Goal: Task Accomplishment & Management: Manage account settings

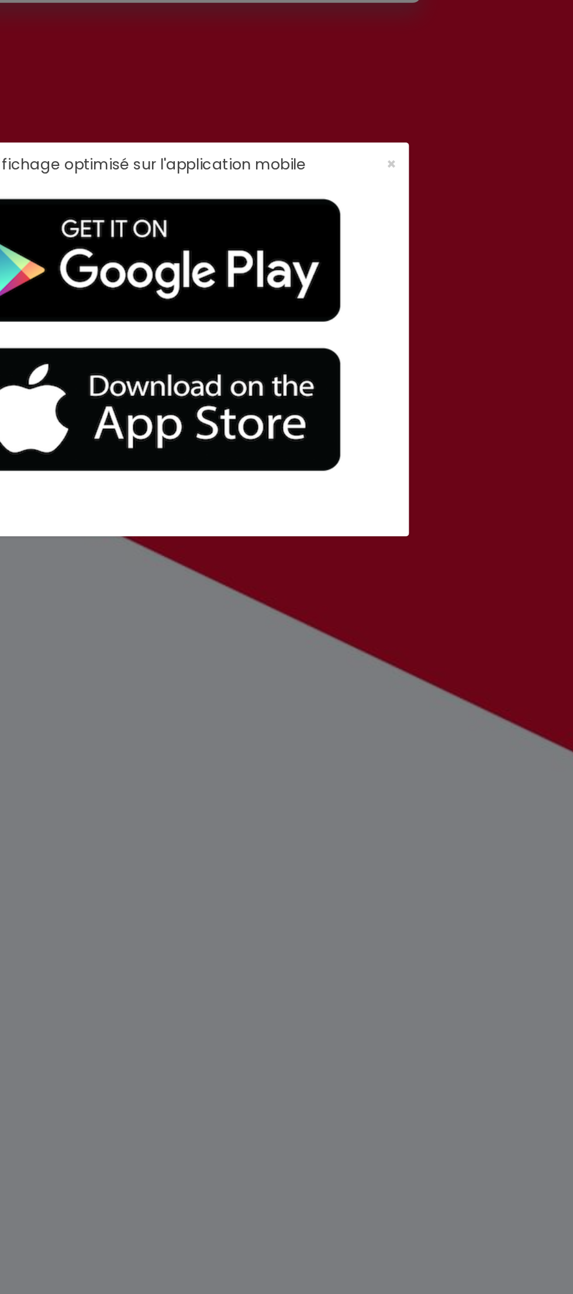
scroll to position [33, 0]
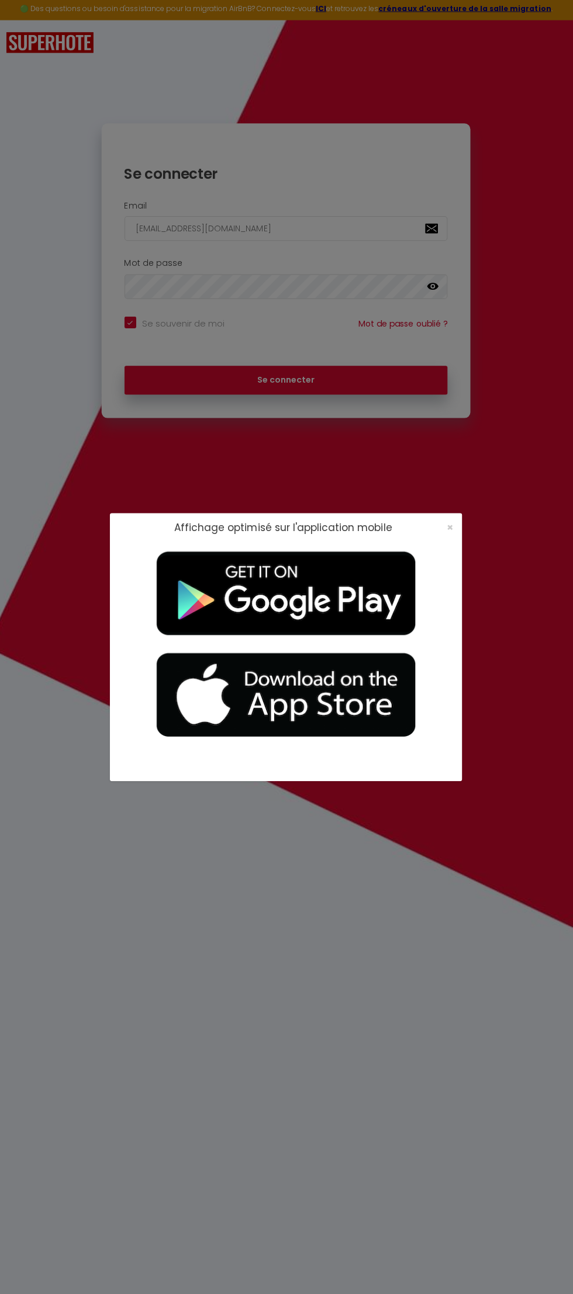
click at [449, 872] on div "Affichage optimisé sur l'application mobile ×" at bounding box center [286, 647] width 351 height 1294
click at [376, 370] on div "Affichage optimisé sur l'application mobile ×" at bounding box center [286, 647] width 351 height 1294
click at [370, 341] on div "Affichage optimisé sur l'application mobile ×" at bounding box center [286, 647] width 351 height 1294
click at [361, 345] on div "Affichage optimisé sur l'application mobile ×" at bounding box center [286, 647] width 351 height 1294
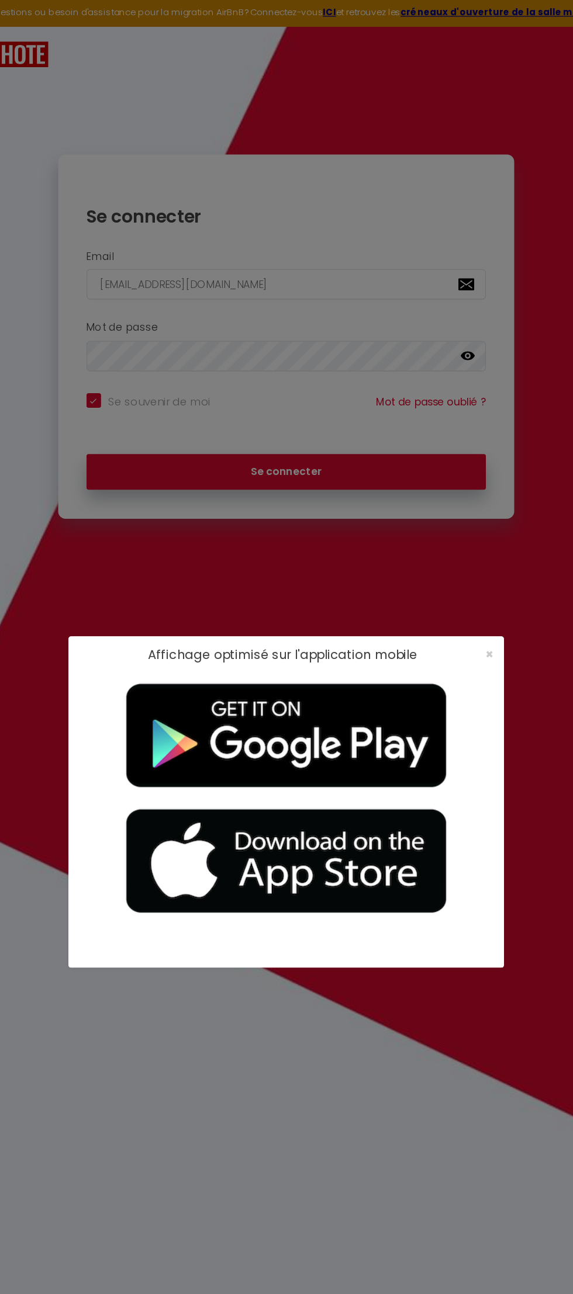
scroll to position [32, 0]
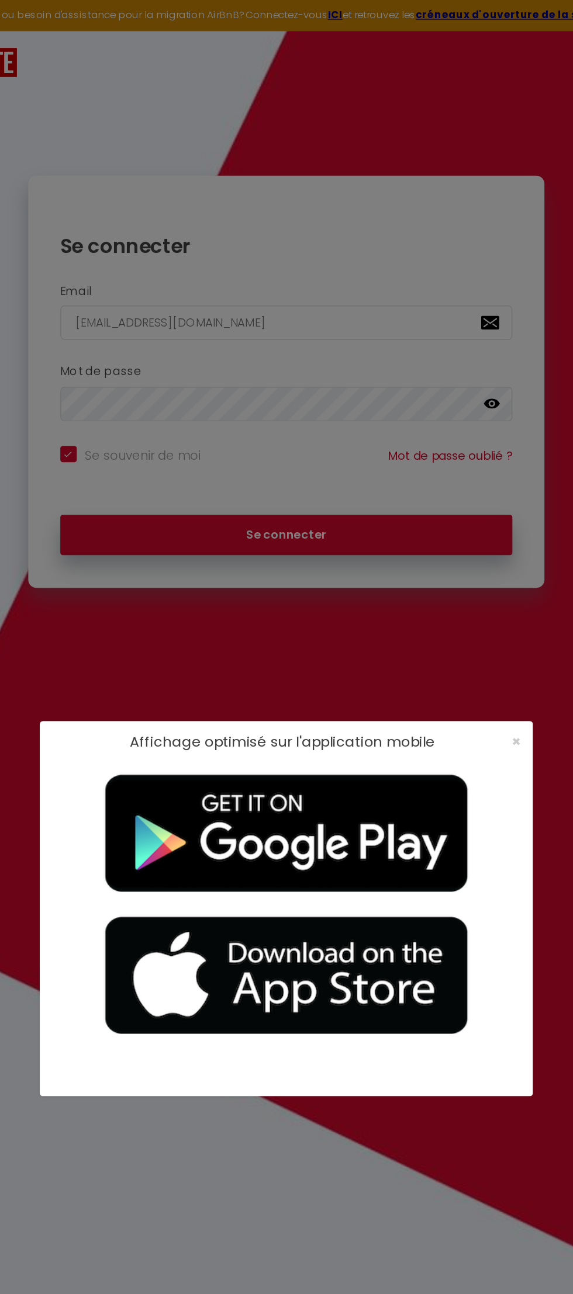
click at [325, 246] on div "Affichage optimisé sur l'application mobile ×" at bounding box center [286, 647] width 351 height 1294
click at [394, 350] on div "Affichage optimisé sur l'application mobile ×" at bounding box center [286, 647] width 351 height 1294
click at [388, 370] on div "Affichage optimisé sur l'application mobile ×" at bounding box center [286, 647] width 351 height 1294
click at [449, 528] on span "×" at bounding box center [449, 528] width 6 height 15
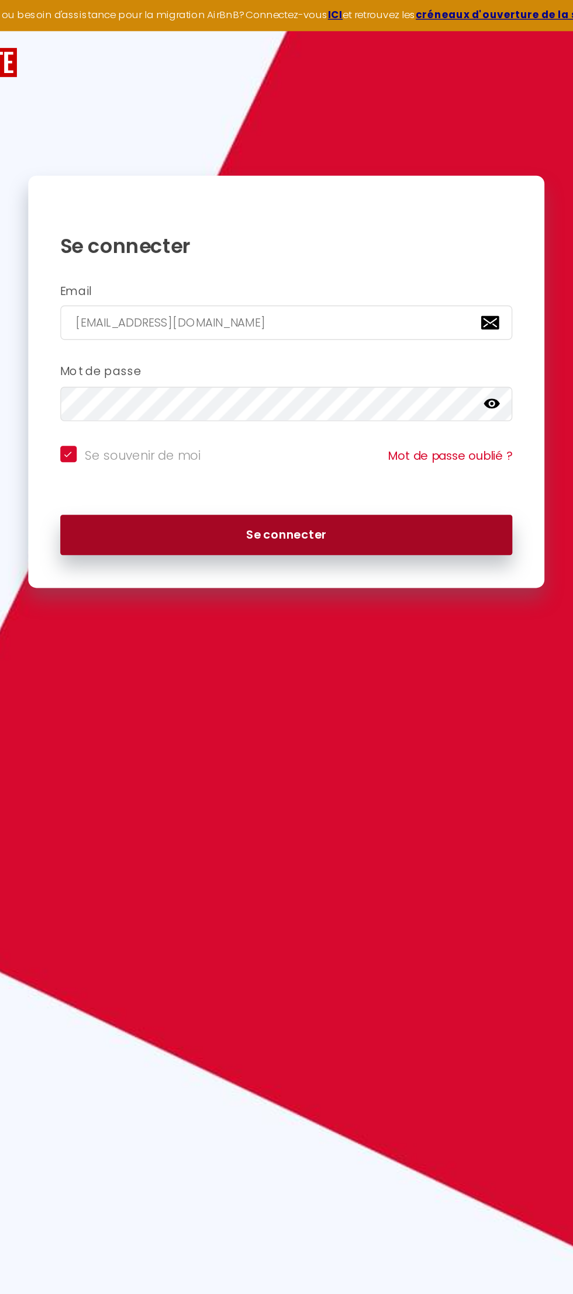
click at [448, 396] on button "Se connecter" at bounding box center [287, 381] width 322 height 29
checkbox input "true"
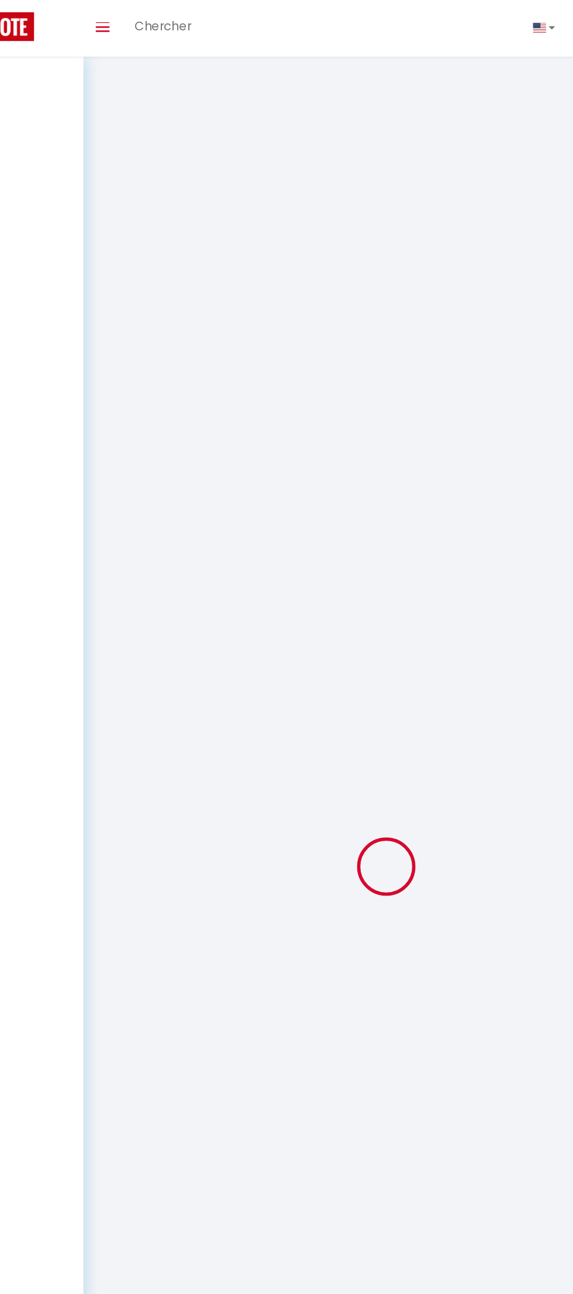
click at [416, 354] on div at bounding box center [357, 617] width 403 height 1189
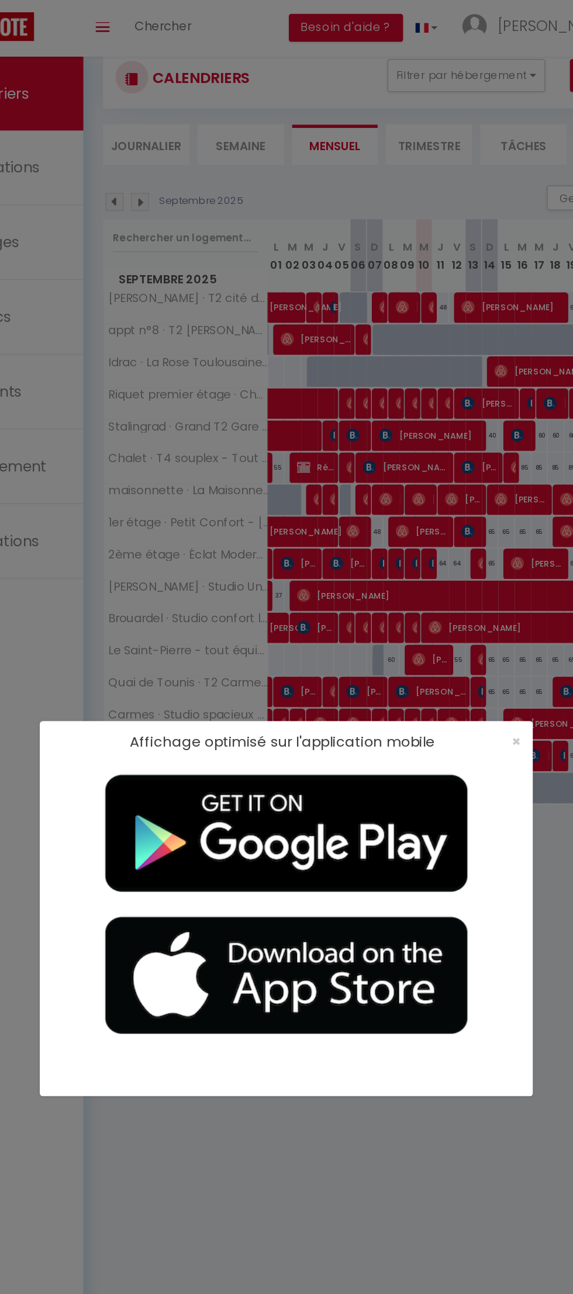
click at [369, 237] on div "Affichage optimisé sur l'application mobile ×" at bounding box center [286, 647] width 351 height 1294
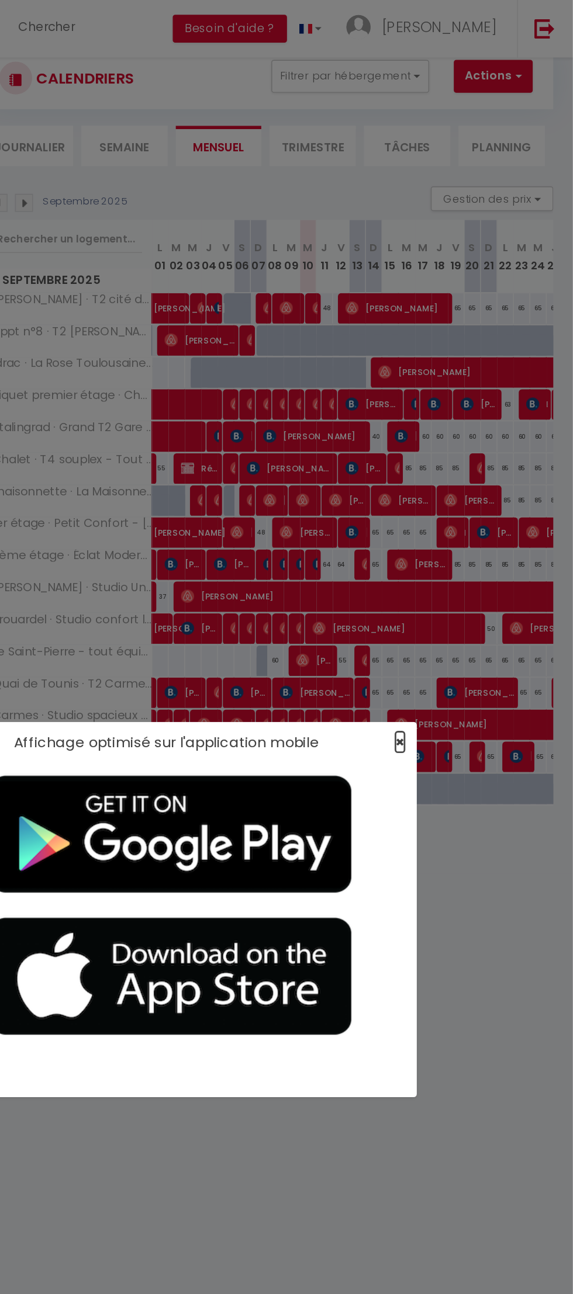
click at [453, 535] on span "×" at bounding box center [449, 528] width 6 height 15
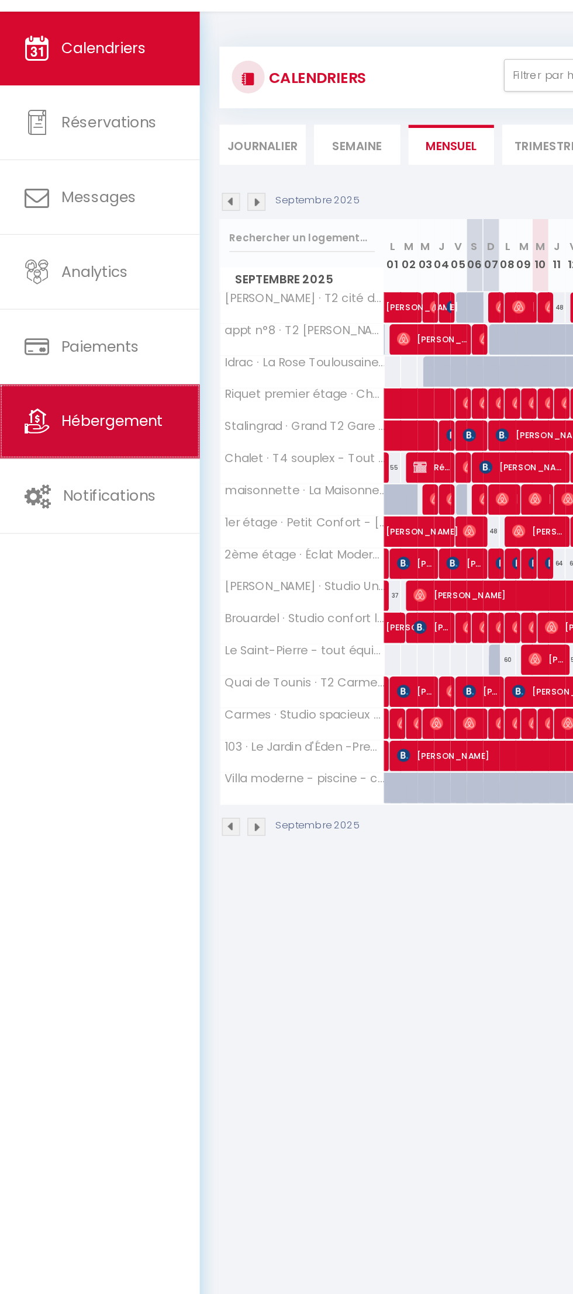
click at [73, 358] on link "Hébergement" at bounding box center [71, 332] width 142 height 53
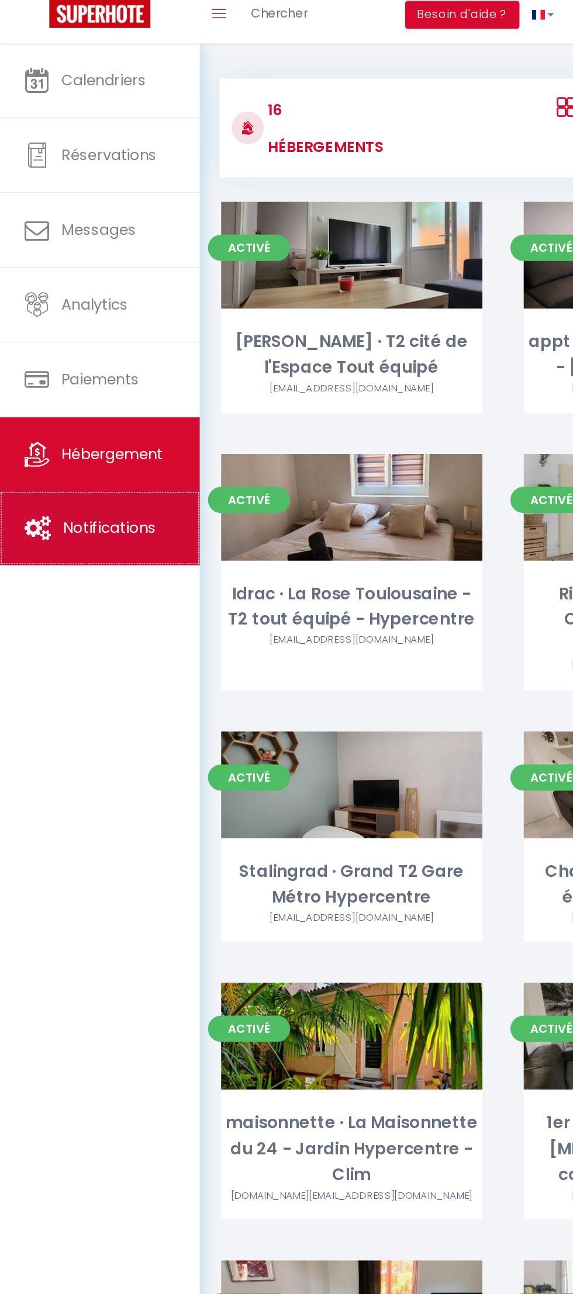
click at [56, 410] on span "Notifications" at bounding box center [78, 408] width 66 height 15
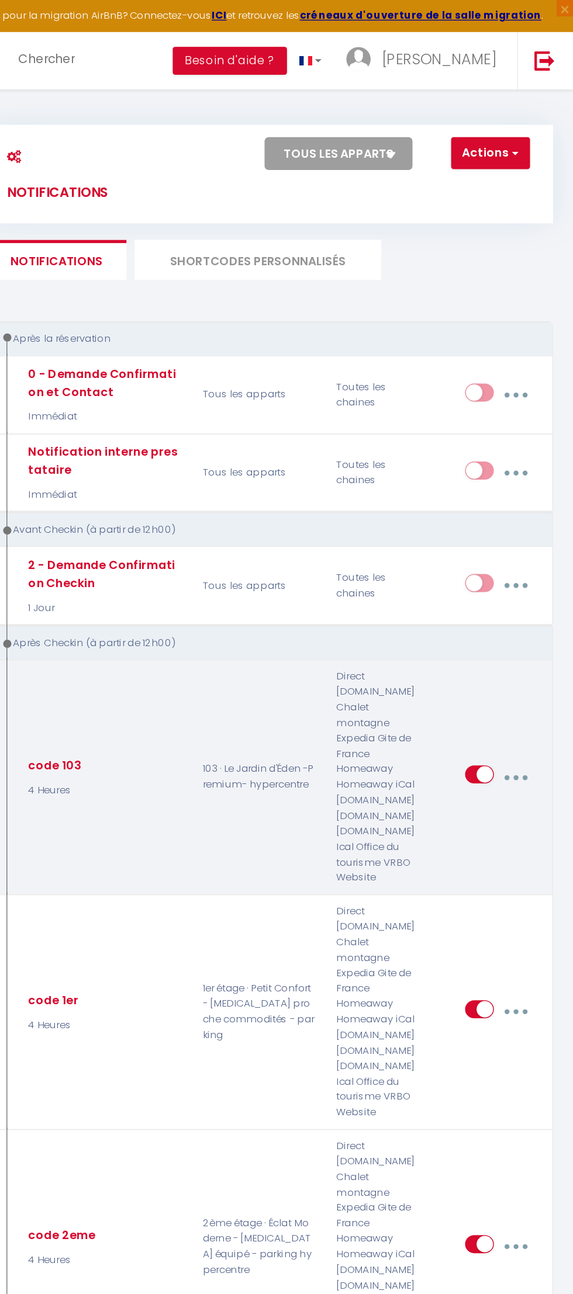
click at [538, 553] on button "button" at bounding box center [531, 553] width 31 height 22
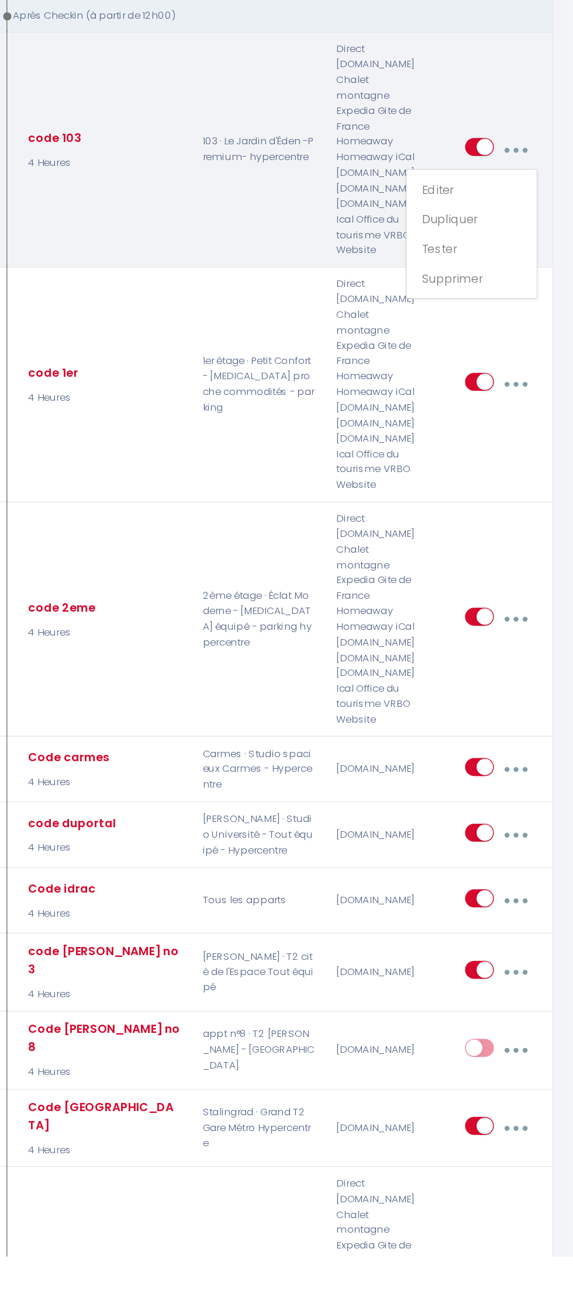
scroll to position [47, 0]
click at [541, 1039] on div at bounding box center [286, 647] width 573 height 1294
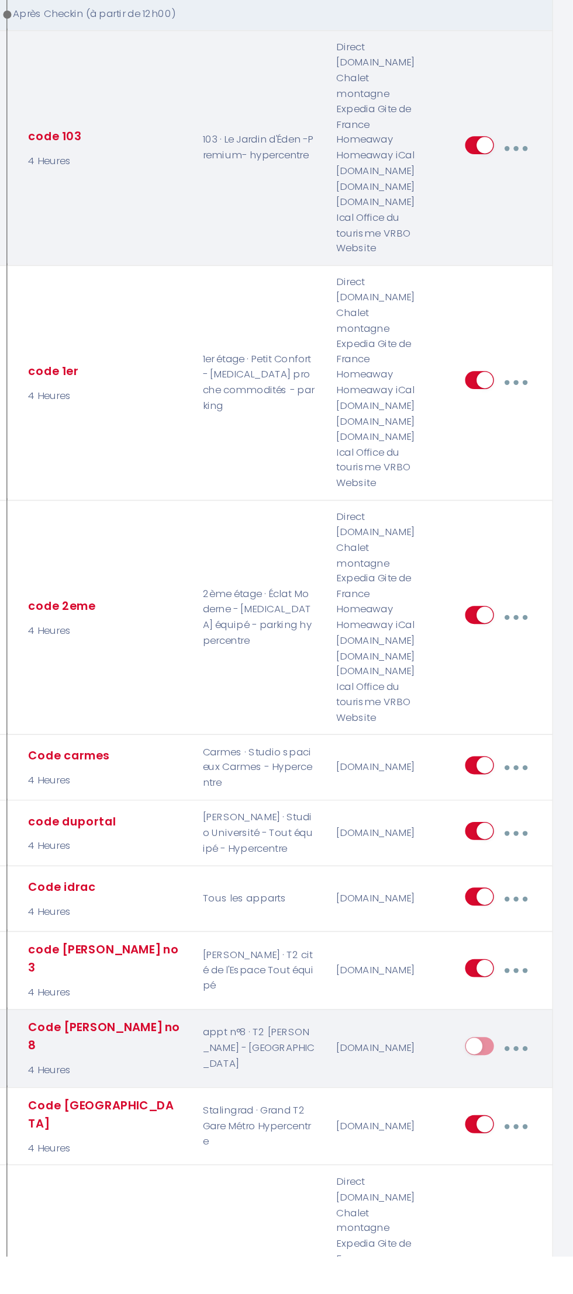
click at [515, 1138] on input "checkbox" at bounding box center [506, 1147] width 20 height 18
checkbox input "true"
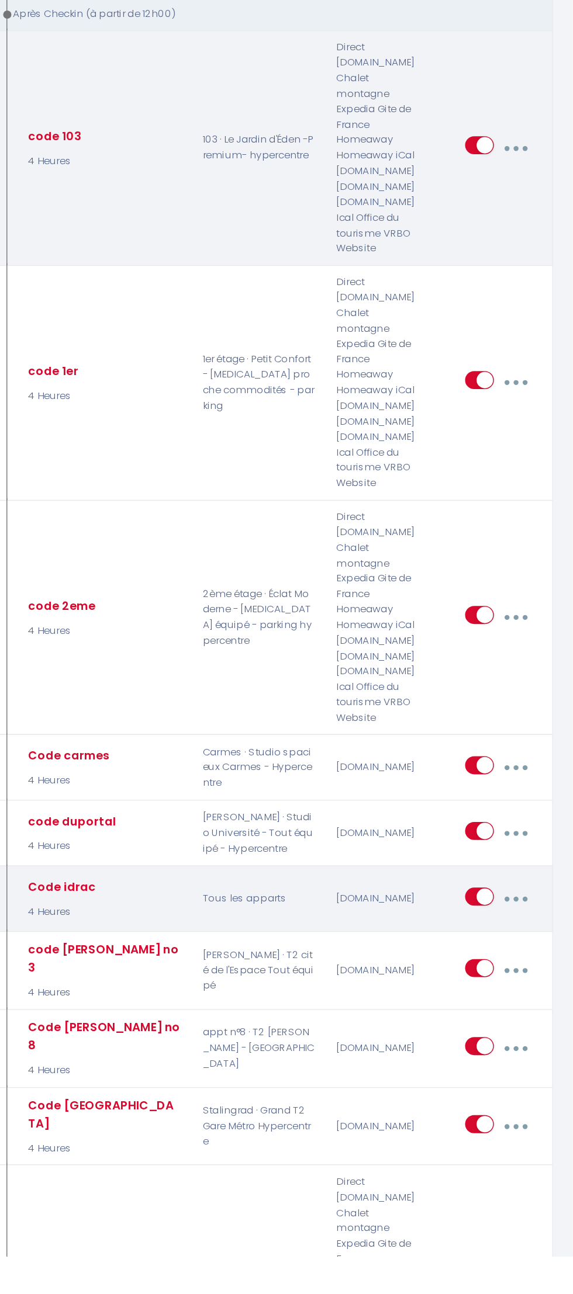
click at [547, 1051] on button "button" at bounding box center [531, 1040] width 31 height 22
click at [504, 1083] on link "Dupliquer" at bounding box center [500, 1089] width 86 height 20
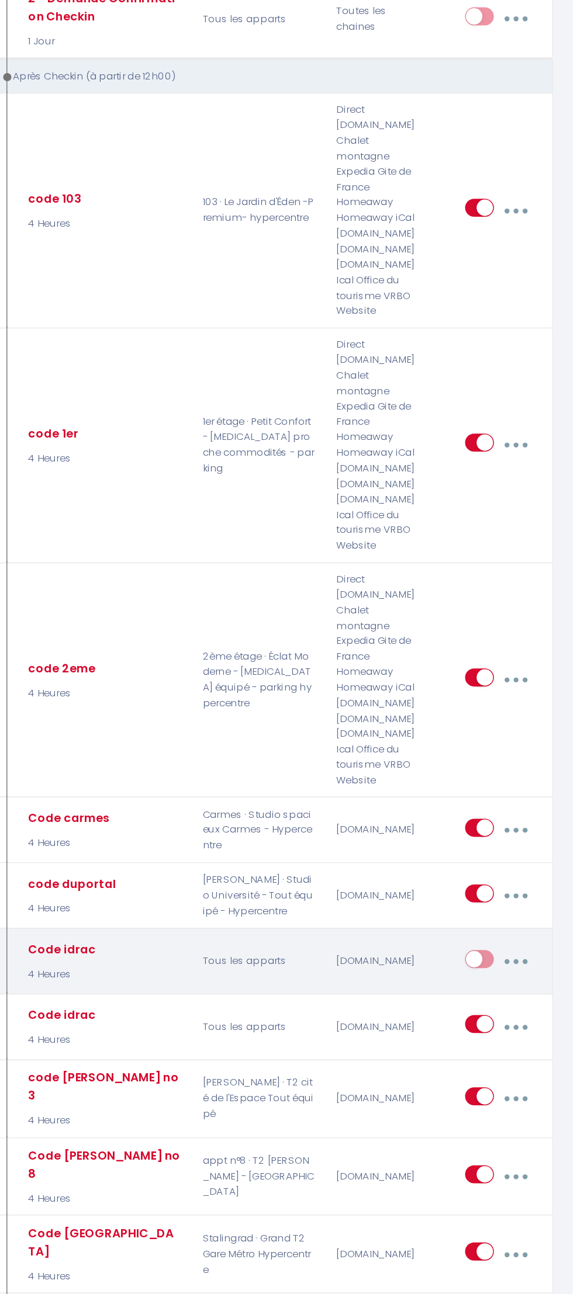
click at [512, 1037] on input "checkbox" at bounding box center [506, 1041] width 20 height 18
checkbox input "true"
select select
checkbox input "false"
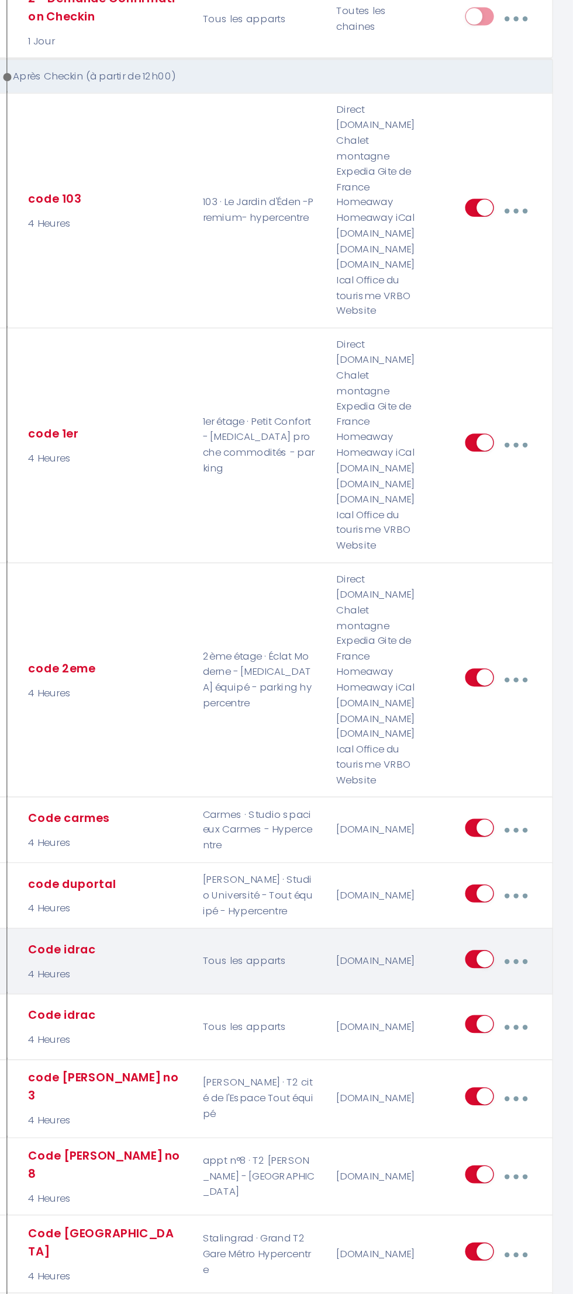
click at [228, 1033] on div "Code idrac" at bounding box center [208, 1031] width 51 height 13
click at [547, 1051] on button "button" at bounding box center [531, 1040] width 31 height 22
click at [488, 1064] on link "Editer" at bounding box center [500, 1068] width 86 height 20
type input "Code idrac"
select select "3"
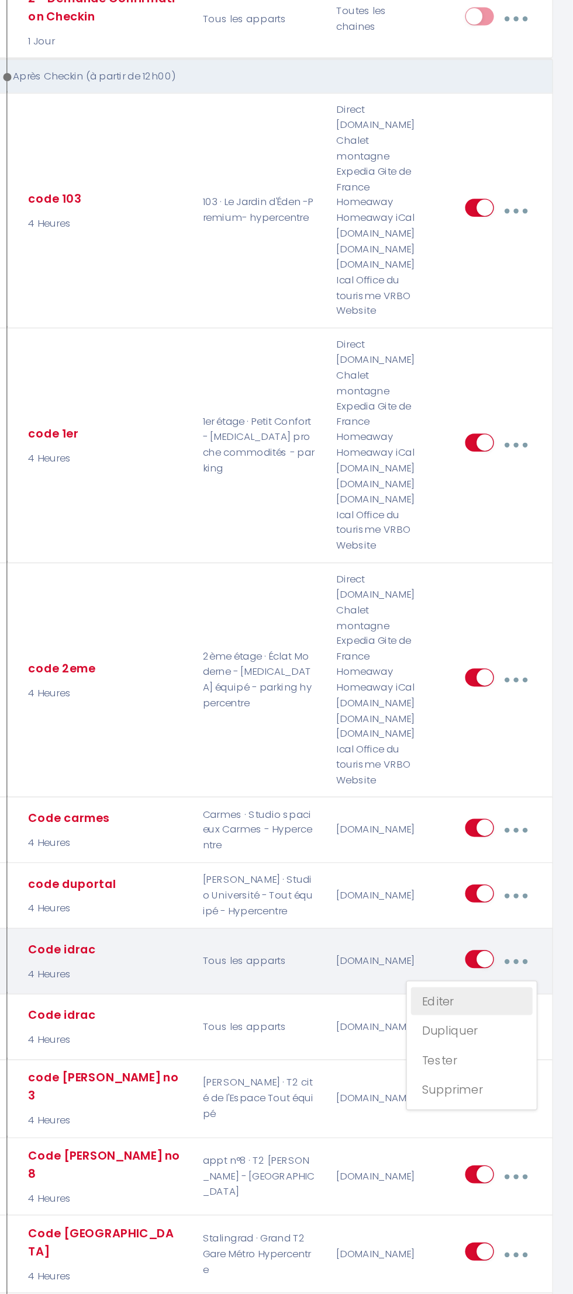
select select "4 Heures"
select select
checkbox input "true"
checkbox input "false"
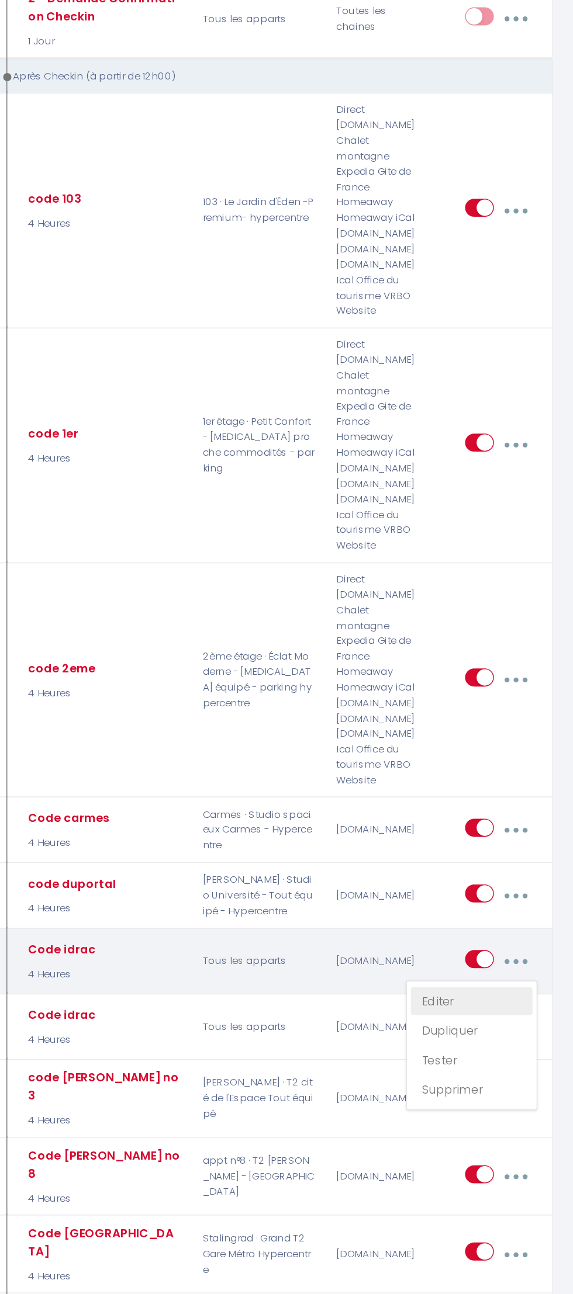
radio input "true"
type input "booking acces"
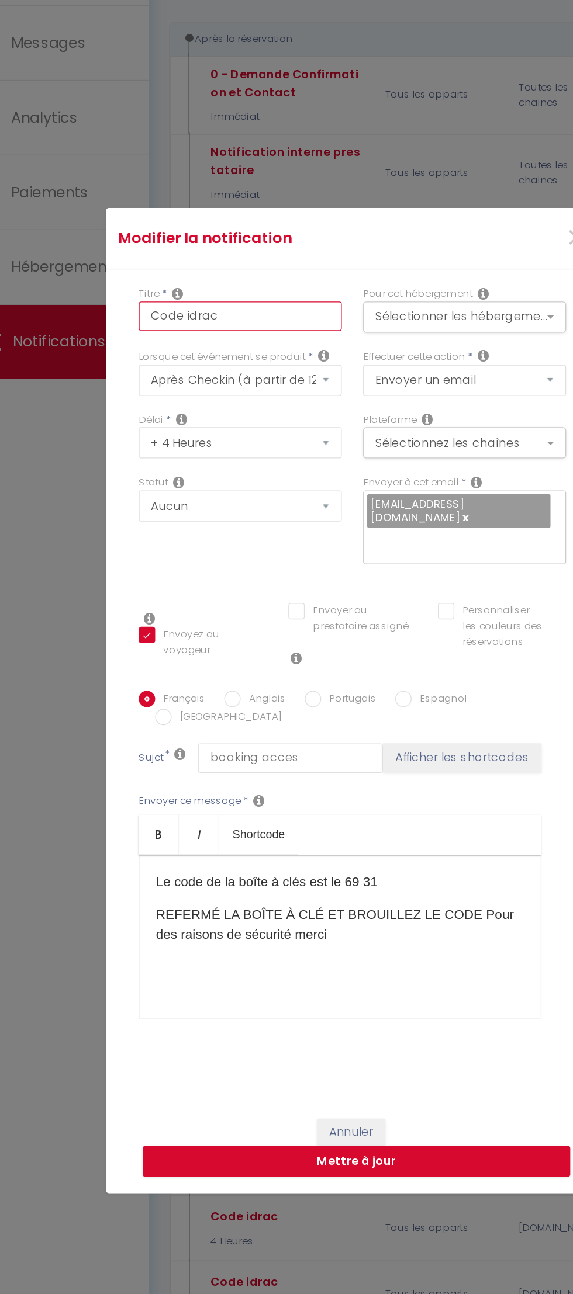
click at [243, 401] on input "Code idrac" at bounding box center [206, 390] width 144 height 21
type input "Code idra"
checkbox input "true"
checkbox input "false"
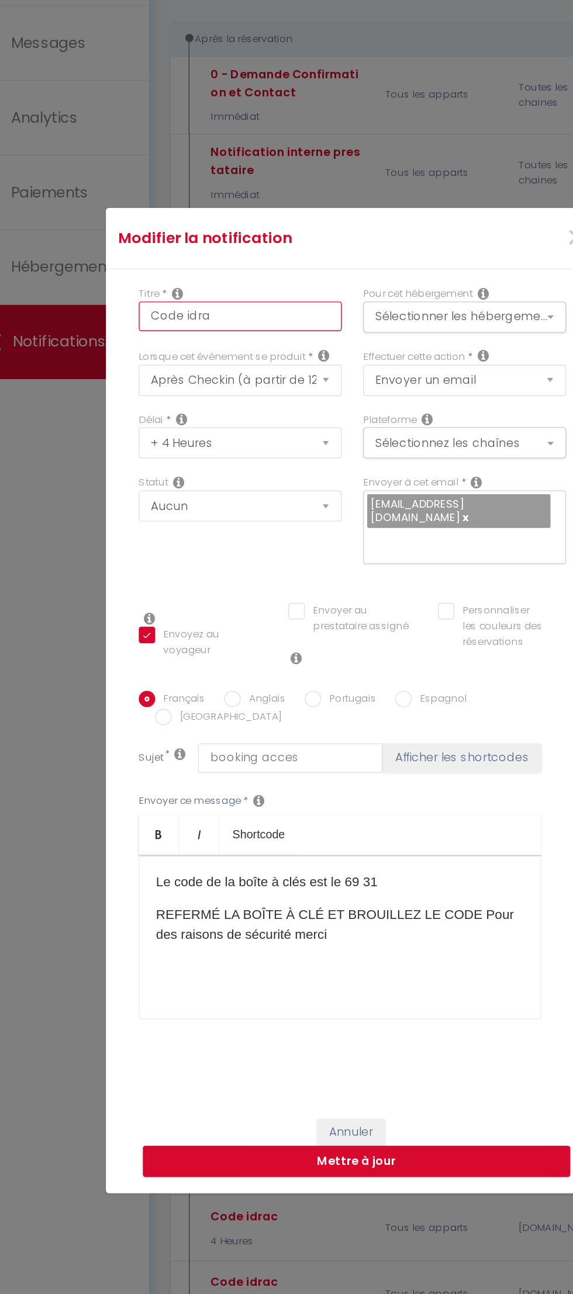
type input "Code idr"
checkbox input "true"
checkbox input "false"
type input "Code id"
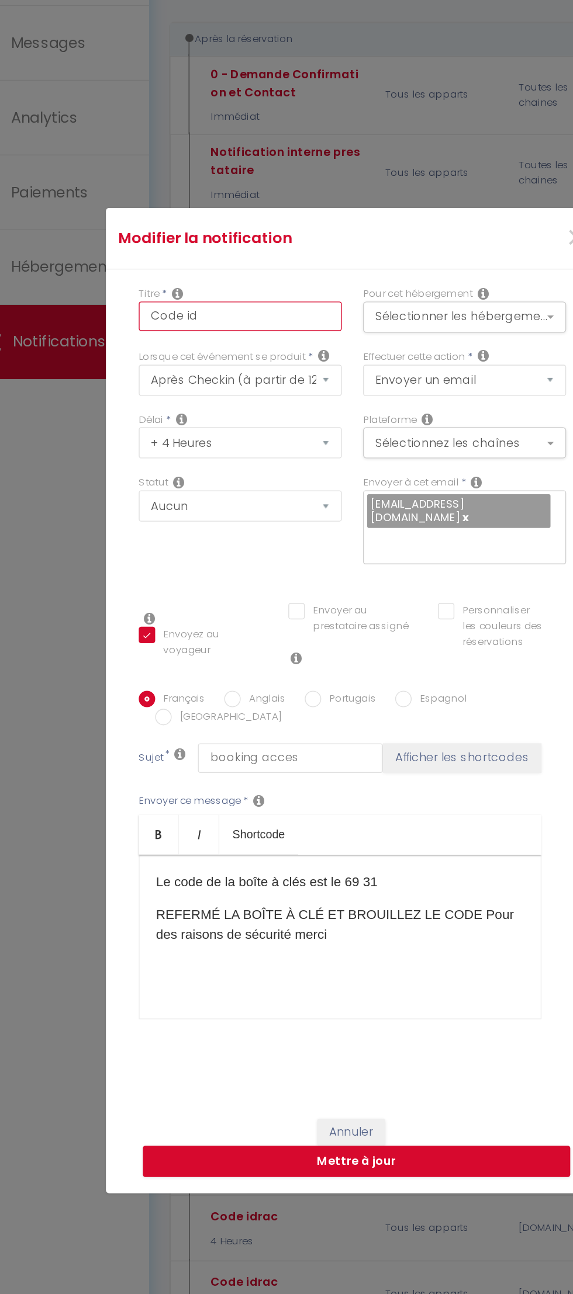
checkbox input "true"
checkbox input "false"
type input "Code i"
checkbox input "true"
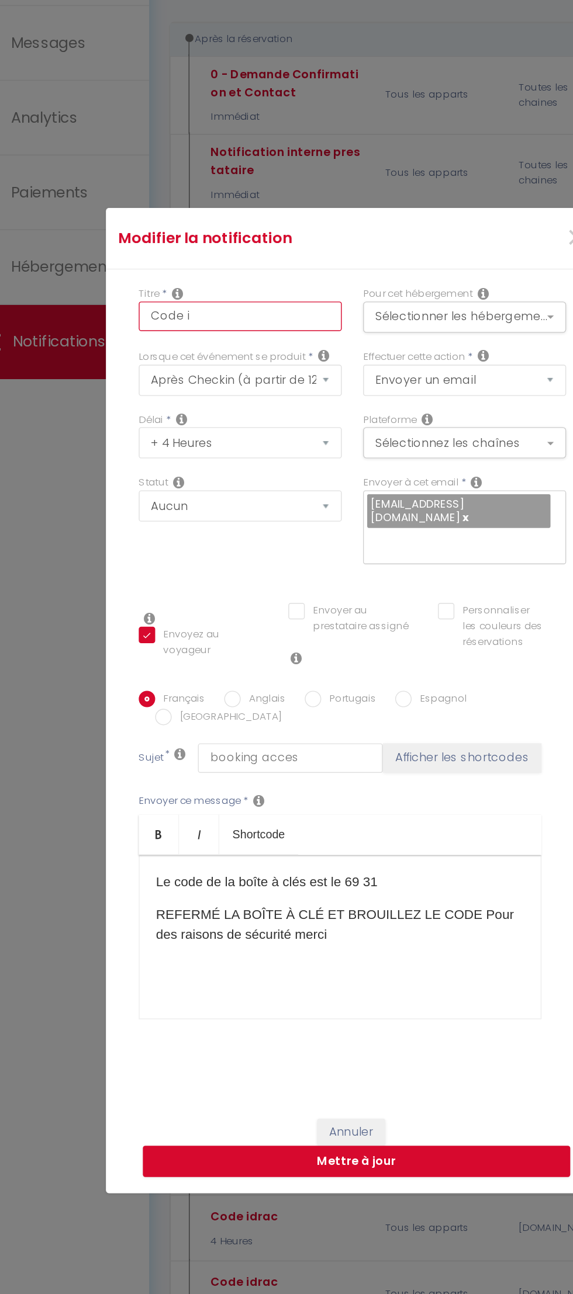
checkbox input "false"
type input "Code"
checkbox input "true"
checkbox input "false"
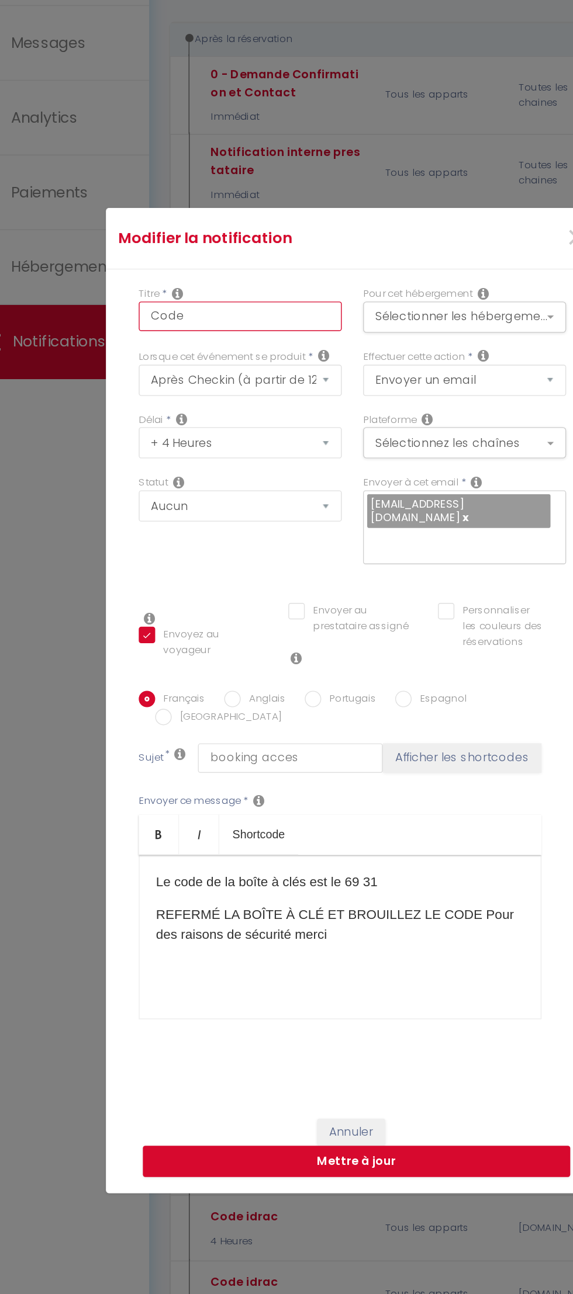
checkbox input "false"
type input "Code b"
checkbox input "true"
checkbox input "false"
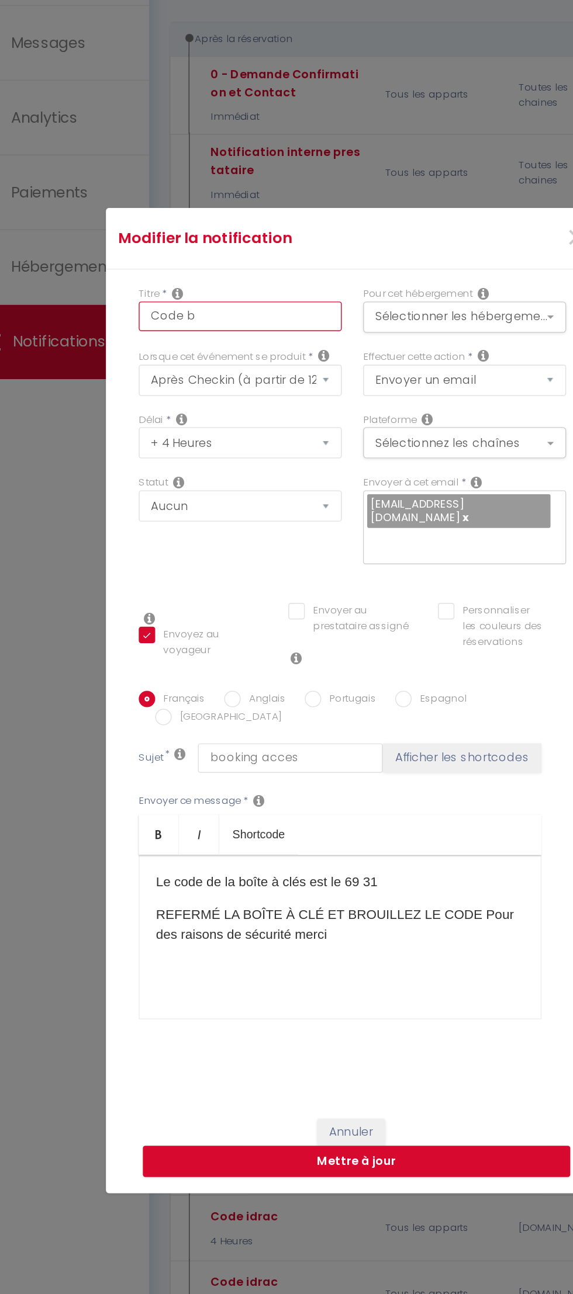
type input "Code br"
checkbox input "true"
checkbox input "false"
type input "Code bro"
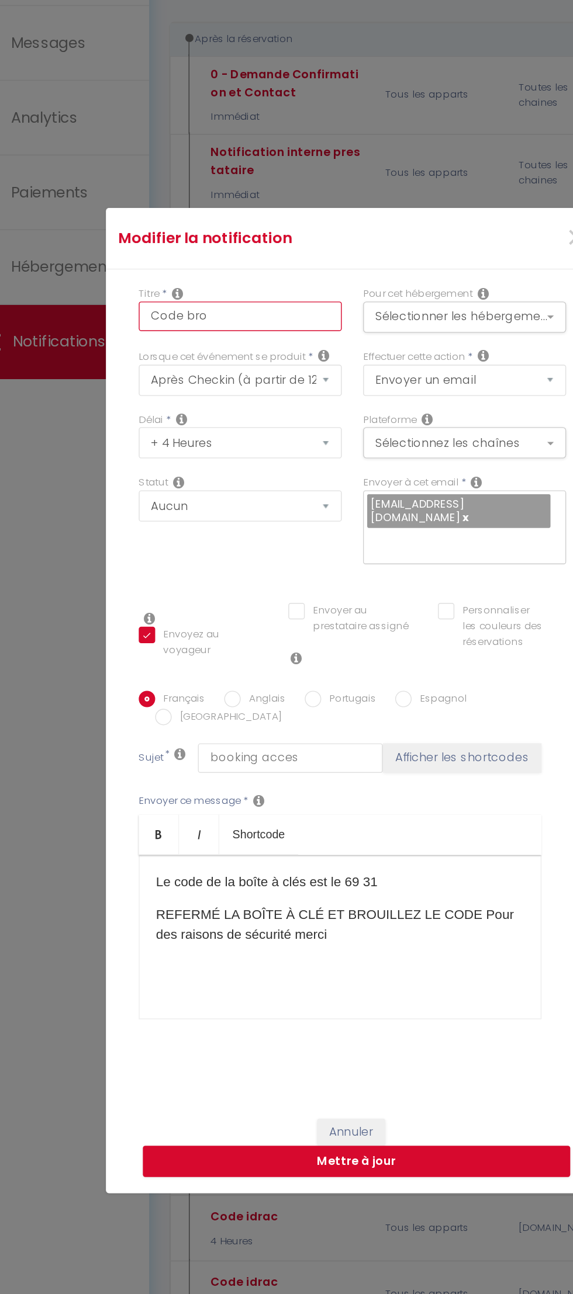
checkbox input "true"
checkbox input "false"
type input "Code brou"
checkbox input "true"
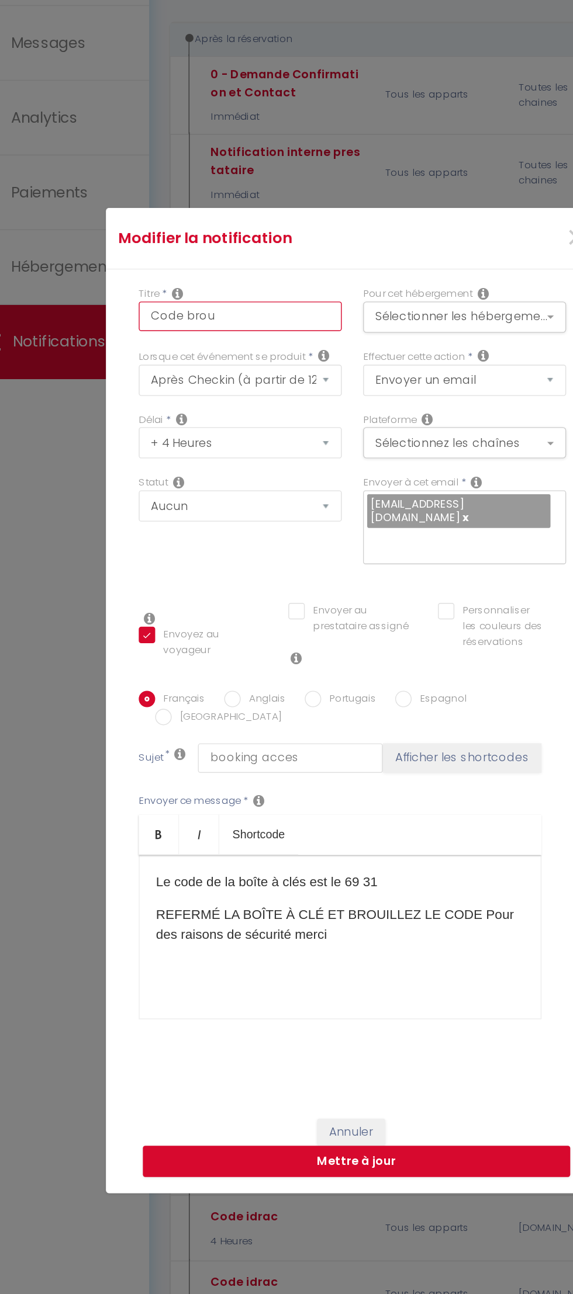
checkbox input "false"
type input "Code brouardel"
checkbox input "true"
checkbox input "false"
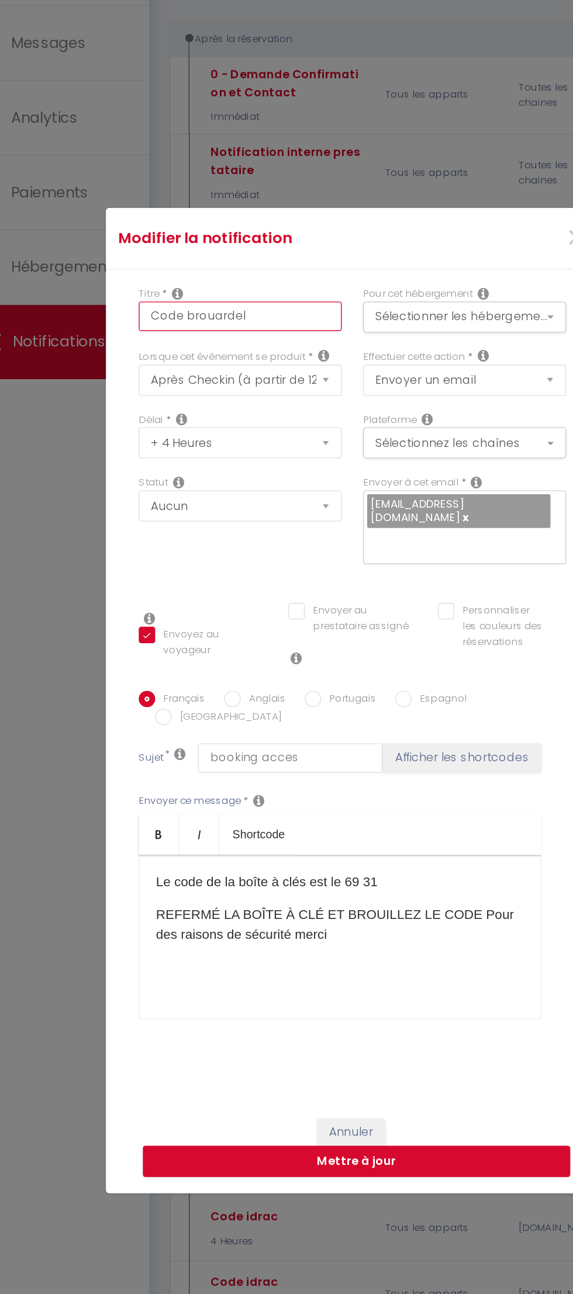
checkbox input "false"
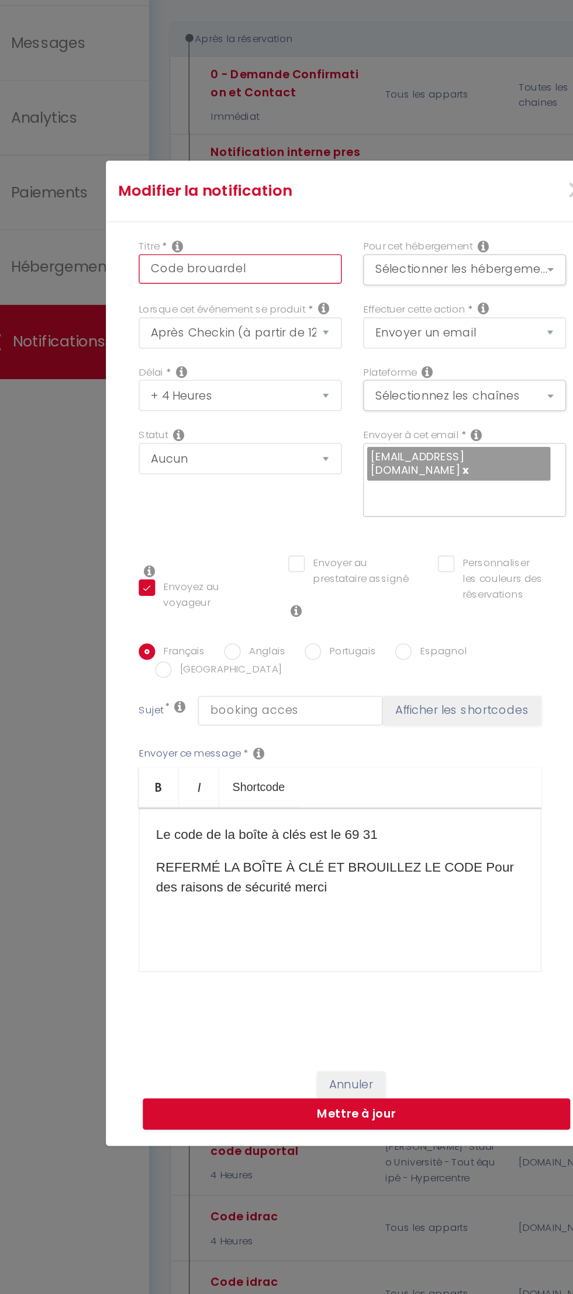
scroll to position [33, 0]
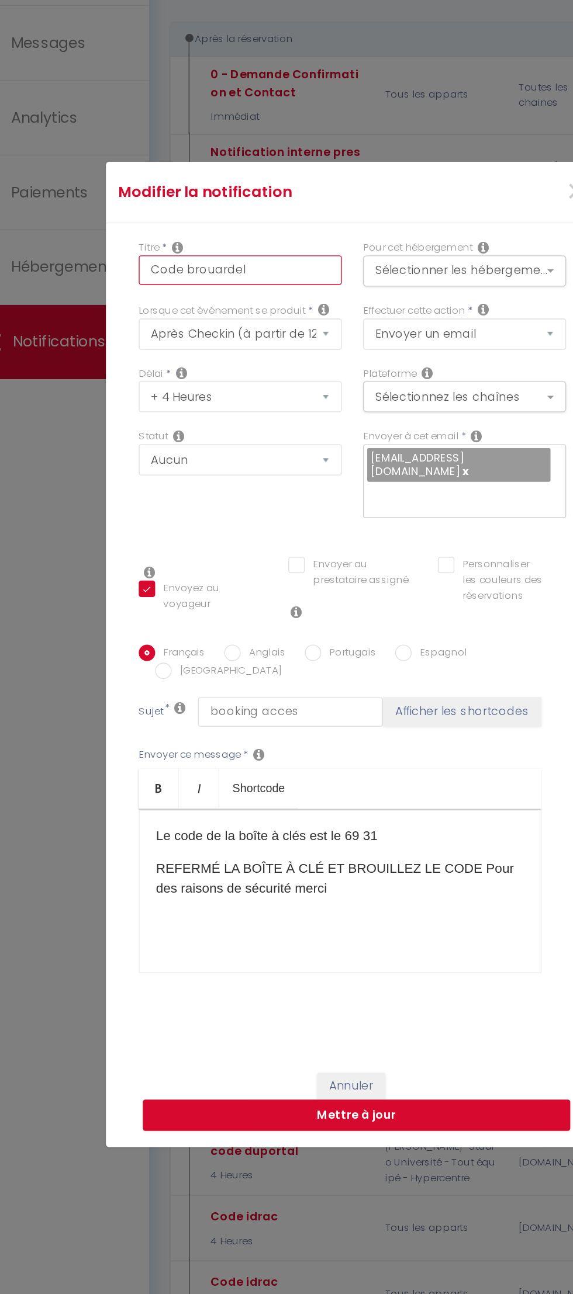
type input "Code brouardel"
click at [350, 757] on p "Le code de la boîte à clés est le 69 31" at bounding box center [278, 761] width 262 height 14
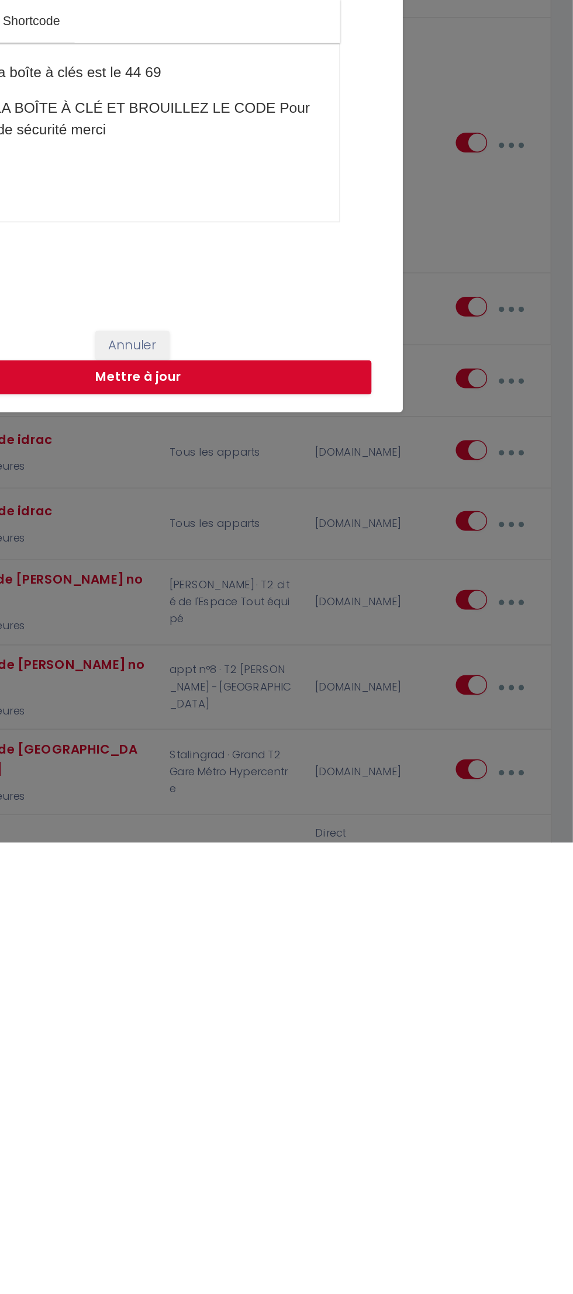
scroll to position [0, 0]
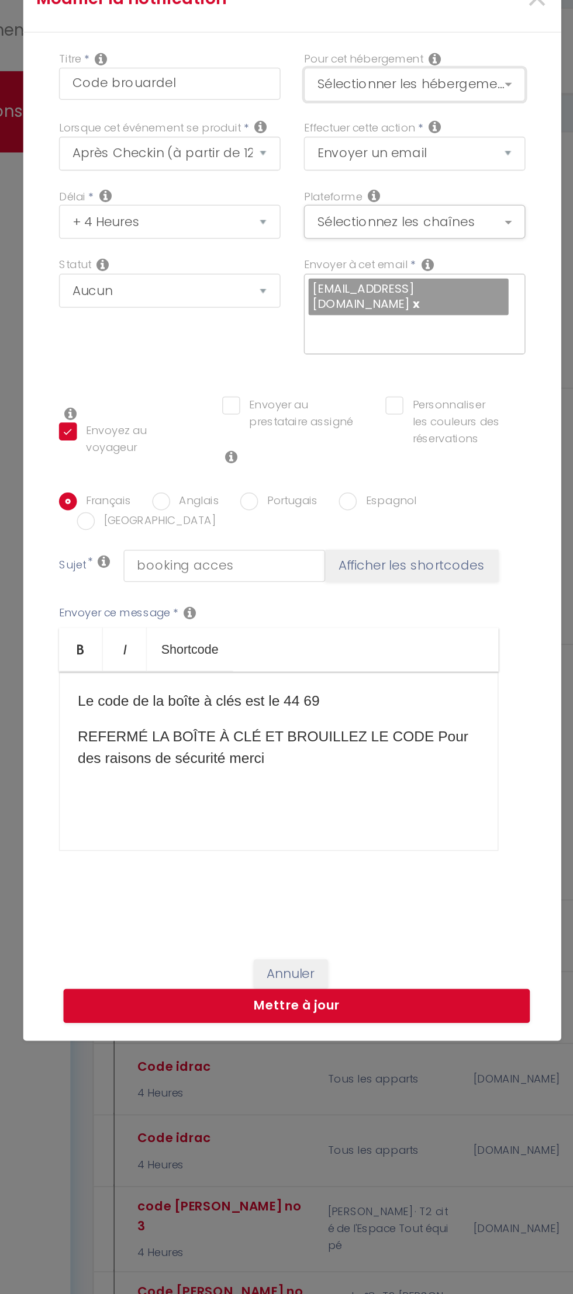
click at [421, 403] on button "Sélectionner les hébergements" at bounding box center [366, 391] width 144 height 22
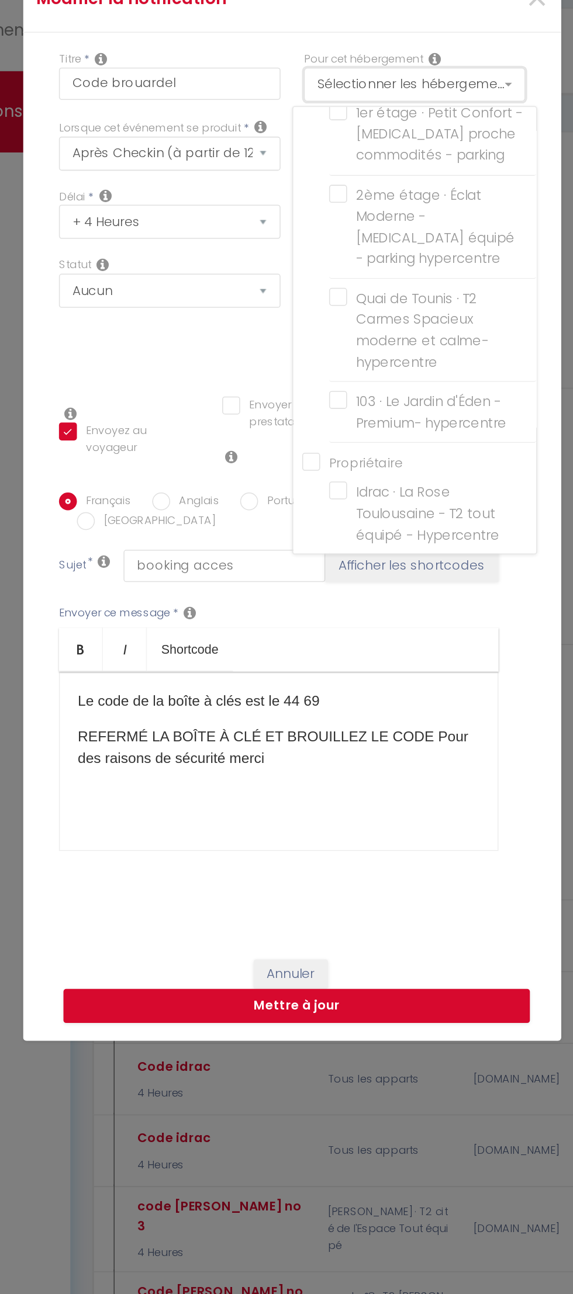
scroll to position [1438, 0]
click at [322, 701] on label "Brouardel · Studio confort lumineux et calme Parking" at bounding box center [380, 721] width 116 height 41
checkbox input "true"
checkbox input "false"
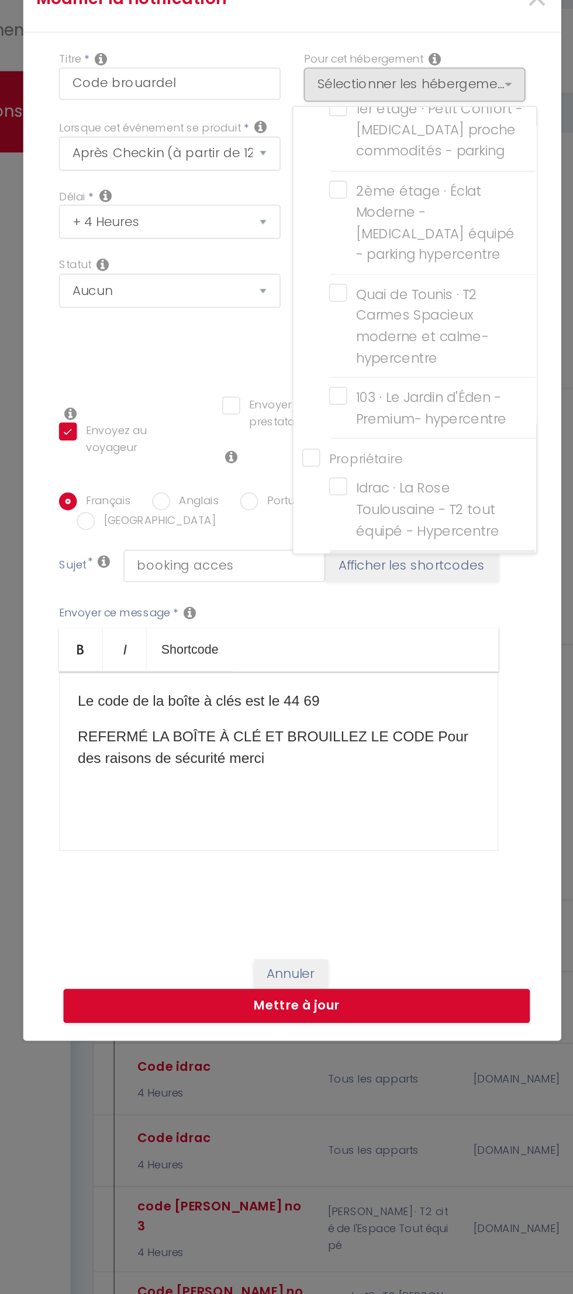
checkbox input "false"
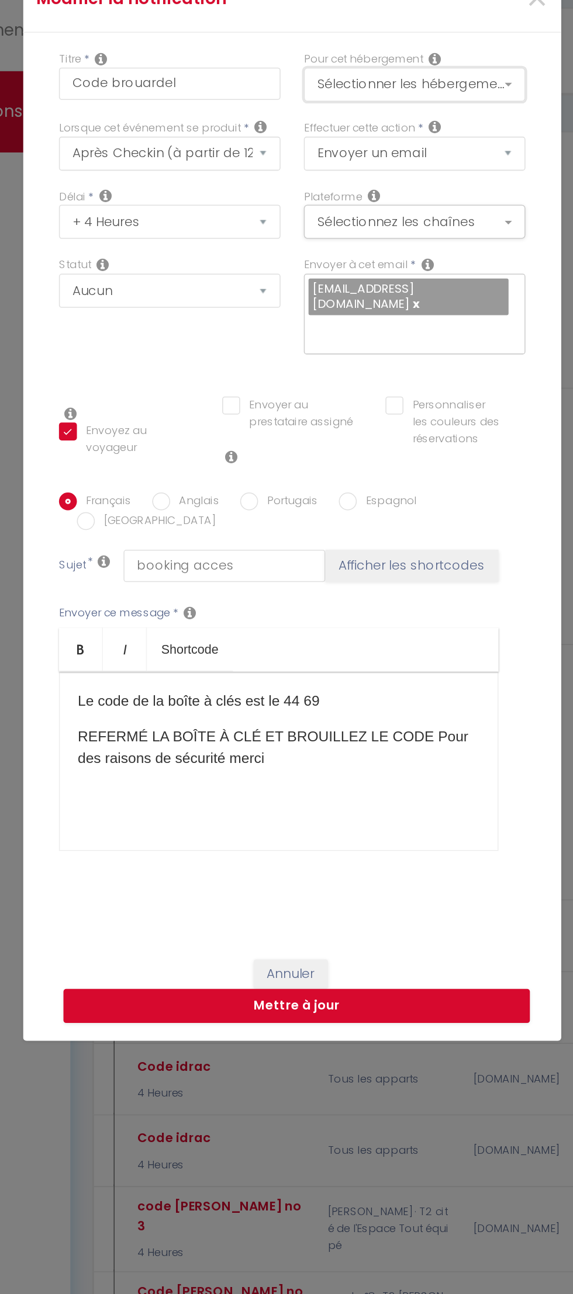
click at [420, 403] on button "Sélectionner les hébergements" at bounding box center [366, 391] width 144 height 22
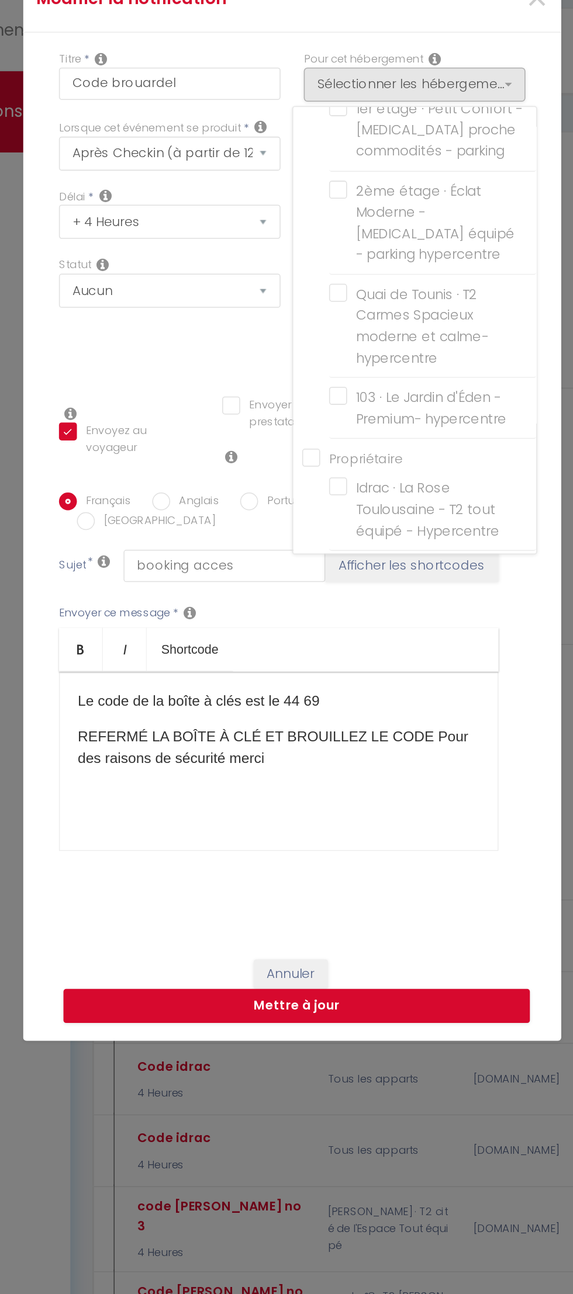
click at [378, 983] on div at bounding box center [286, 647] width 573 height 1294
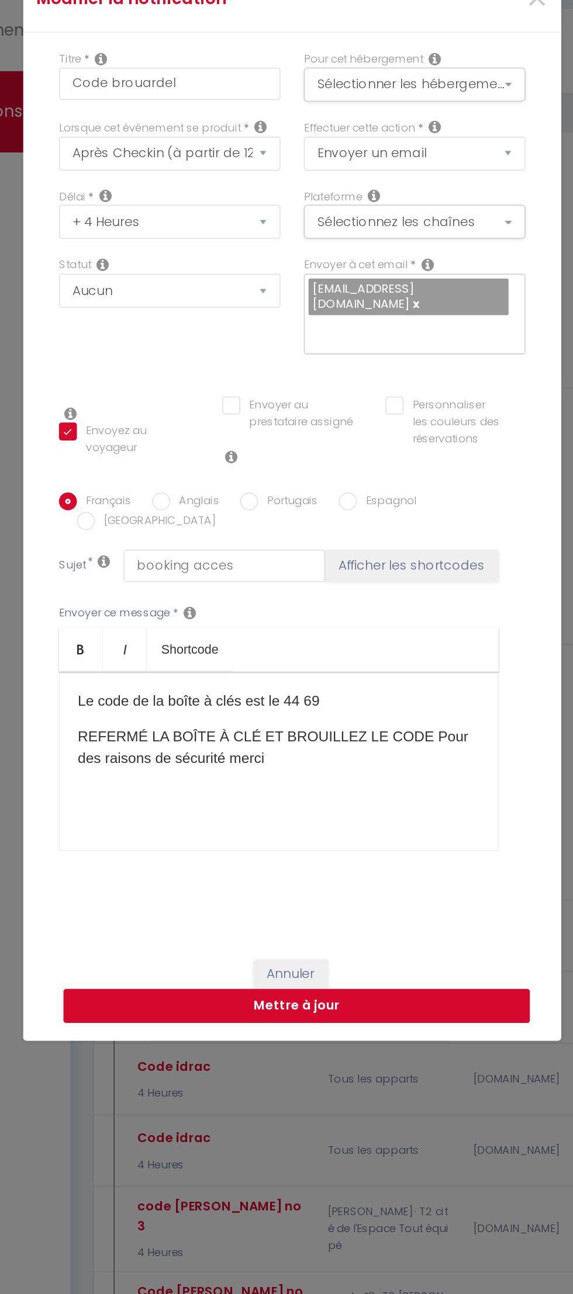
click at [366, 991] on button "Mettre à jour" at bounding box center [289, 992] width 304 height 22
checkbox input "true"
checkbox input "false"
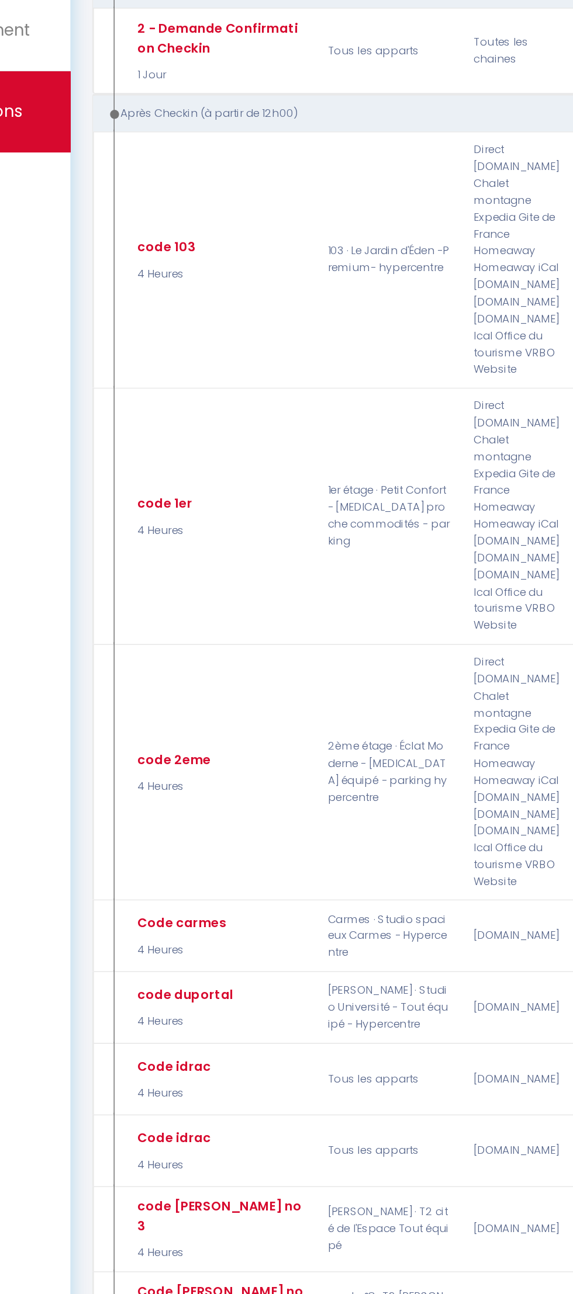
checkbox input "true"
